Goal: Transaction & Acquisition: Purchase product/service

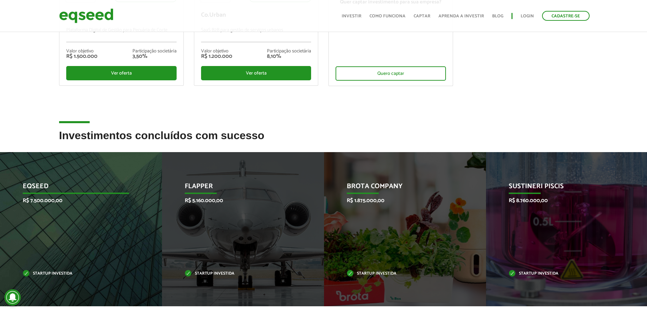
scroll to position [170, 0]
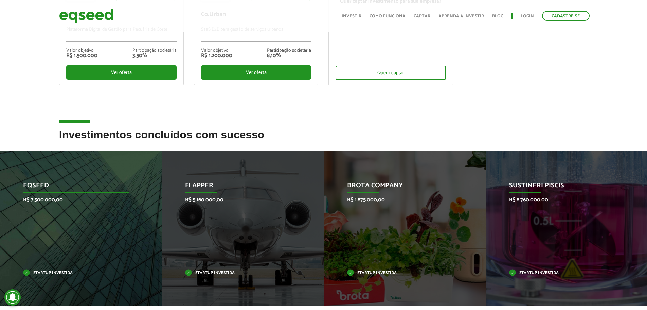
click at [63, 231] on div "EqSeed R$ 7.500.000,00 Startup investida" at bounding box center [76, 228] width 152 height 154
click at [60, 274] on p "Startup investida" at bounding box center [76, 273] width 106 height 4
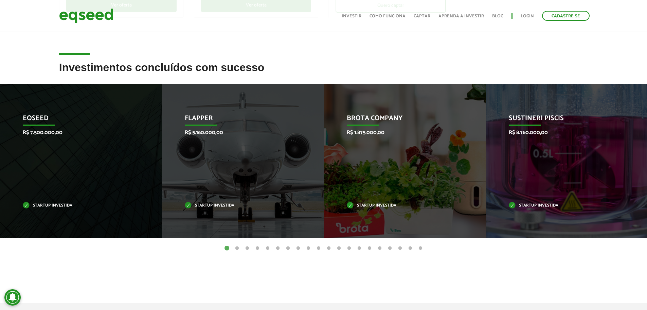
scroll to position [238, 0]
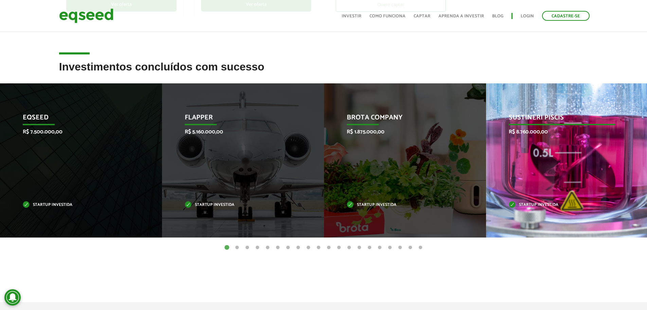
click at [554, 116] on p "Sustineri Piscis" at bounding box center [562, 120] width 106 height 12
click at [544, 206] on p "Startup investida" at bounding box center [562, 205] width 106 height 4
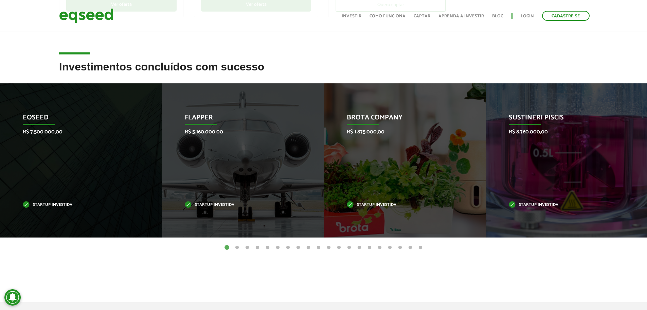
click at [239, 246] on button "2" at bounding box center [237, 247] width 7 height 7
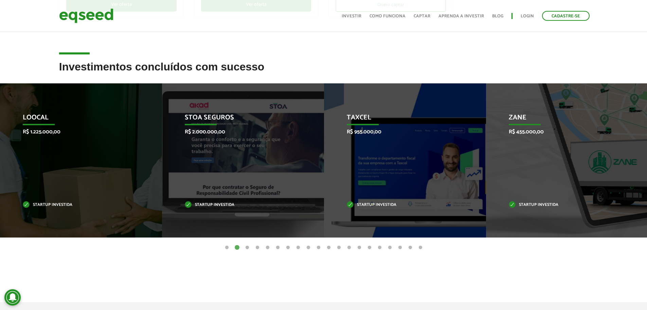
click at [246, 246] on button "3" at bounding box center [247, 247] width 7 height 7
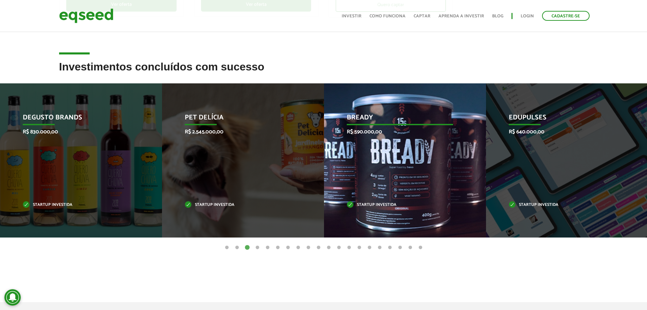
click at [460, 234] on div "Bready R$ 590.000,00 Startup investida" at bounding box center [400, 160] width 152 height 154
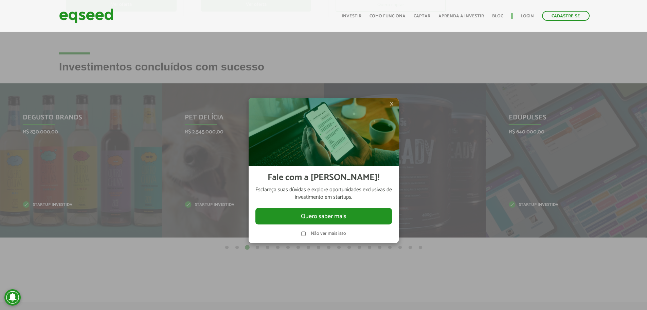
click at [342, 234] on label "Não ver mais isso" at bounding box center [328, 233] width 35 height 5
click at [392, 106] on span "×" at bounding box center [392, 104] width 4 height 8
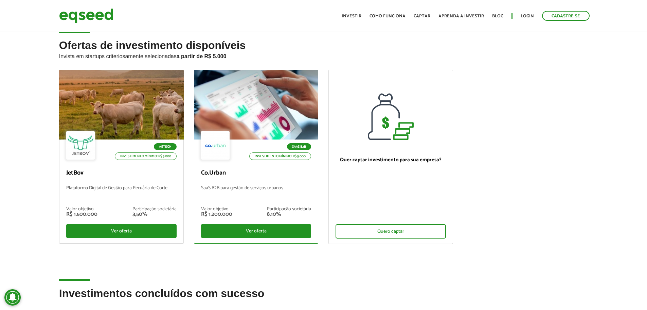
scroll to position [0, 0]
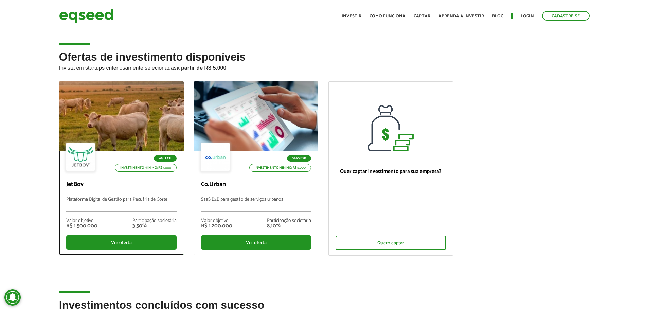
click at [135, 131] on div at bounding box center [122, 116] width 150 height 84
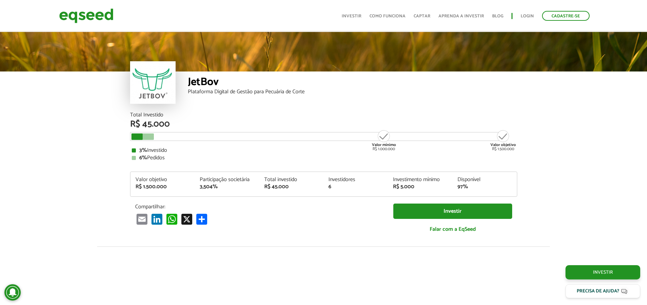
scroll to position [846, 0]
